Goal: Transaction & Acquisition: Purchase product/service

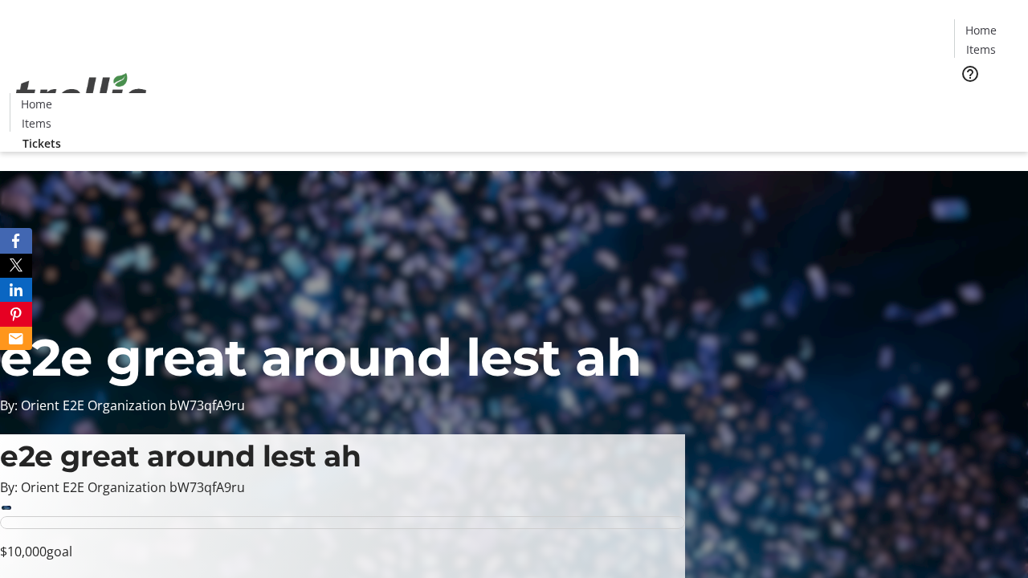
click at [967, 93] on span "Tickets" at bounding box center [986, 101] width 39 height 17
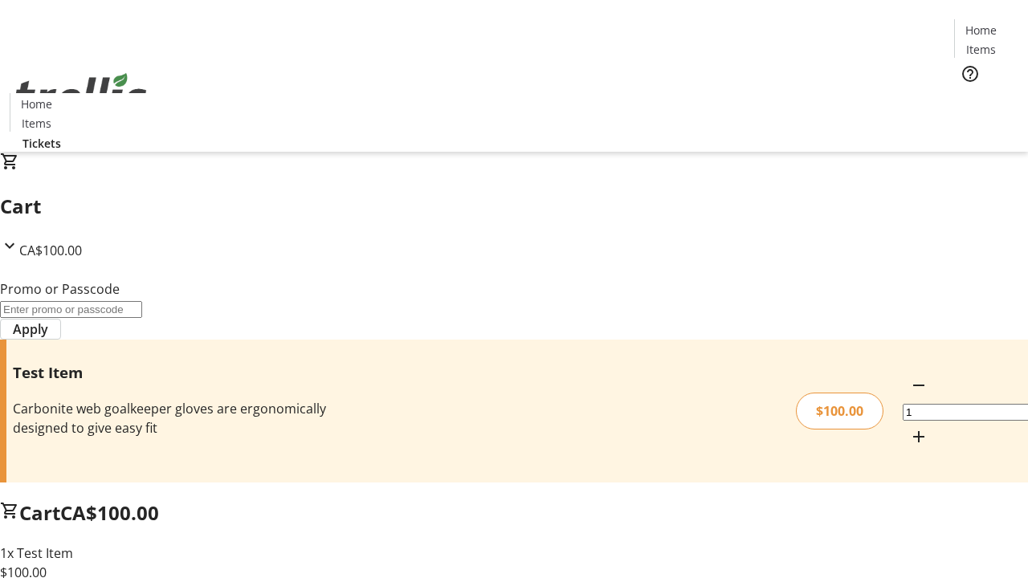
type input "PERCENT"
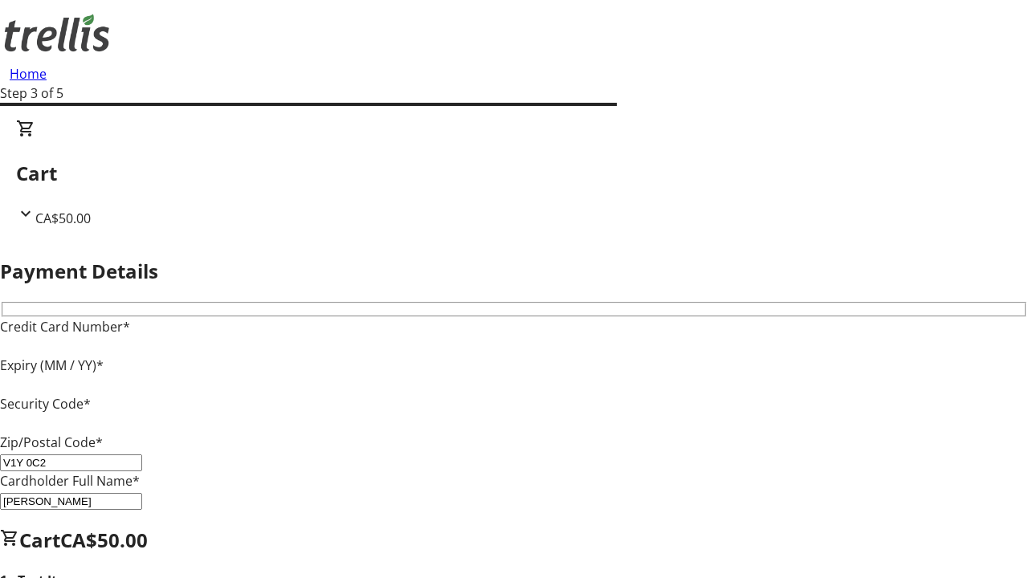
type input "V1Y 0C2"
